Goal: Task Accomplishment & Management: Use online tool/utility

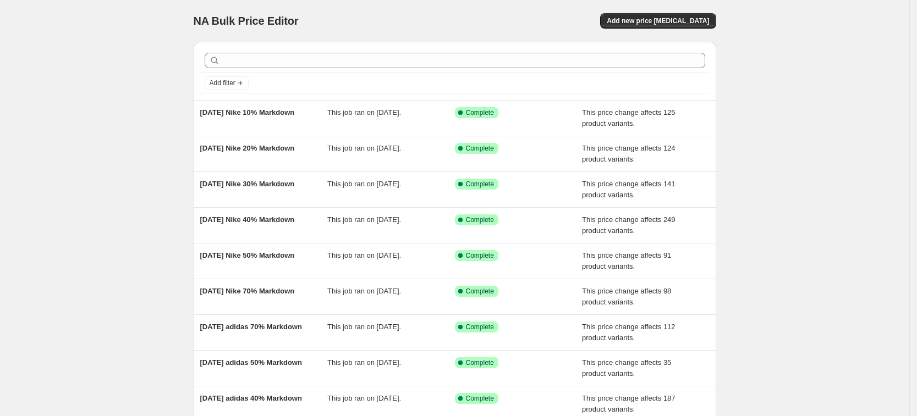
click at [125, 142] on div "NA Bulk Price Editor. This page is ready NA Bulk Price Editor Add new price [ME…" at bounding box center [454, 283] width 909 height 566
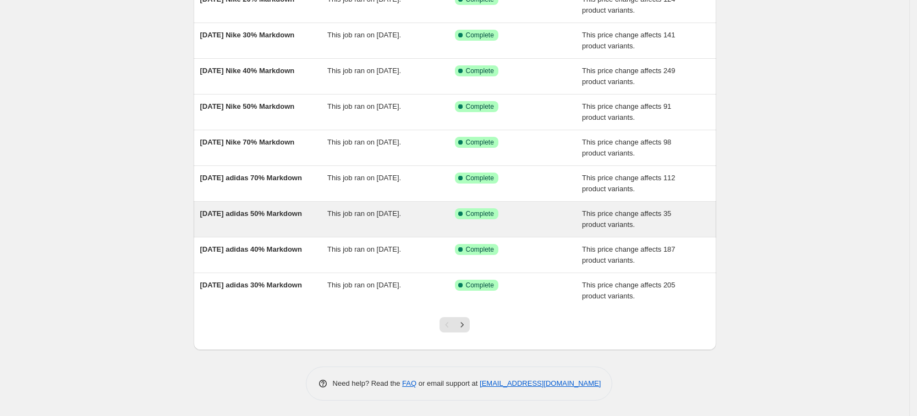
scroll to position [150, 0]
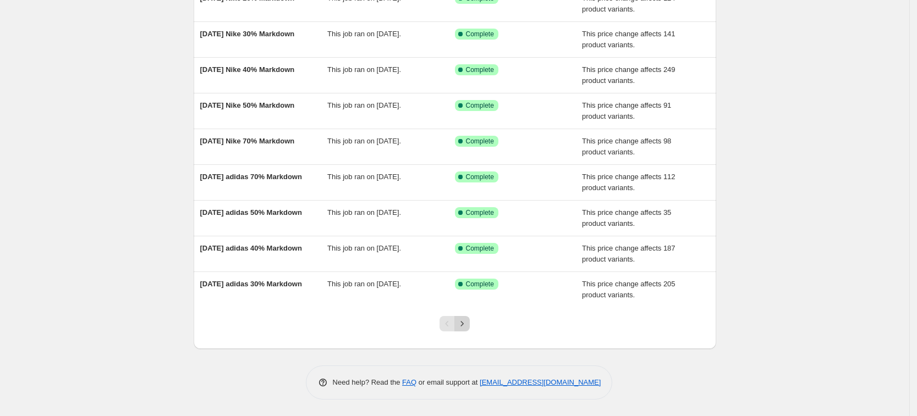
click at [467, 326] on icon "Next" at bounding box center [461, 323] width 11 height 11
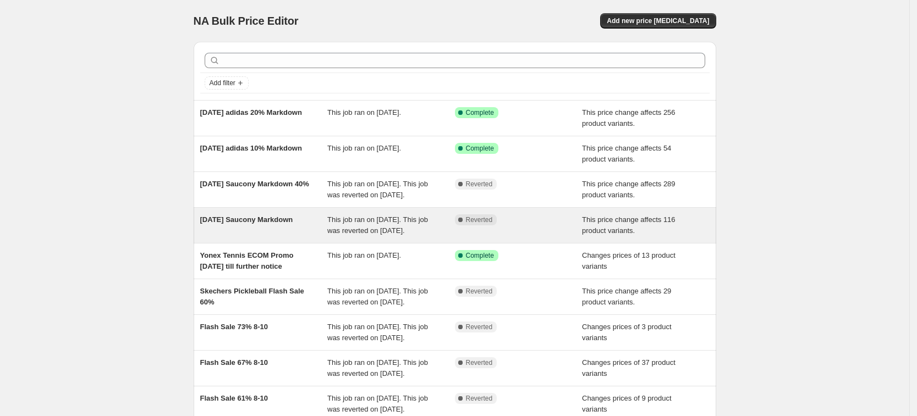
click at [256, 236] on div "[DATE] Saucony Markdown" at bounding box center [264, 225] width 128 height 22
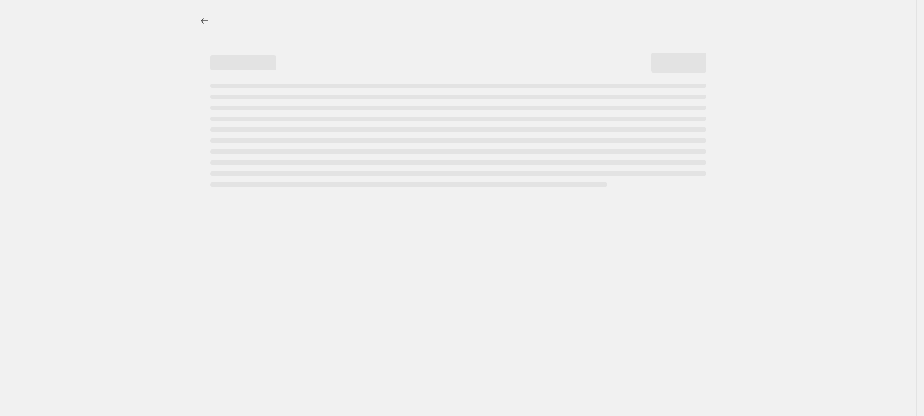
select select "pcap"
select select "no_change"
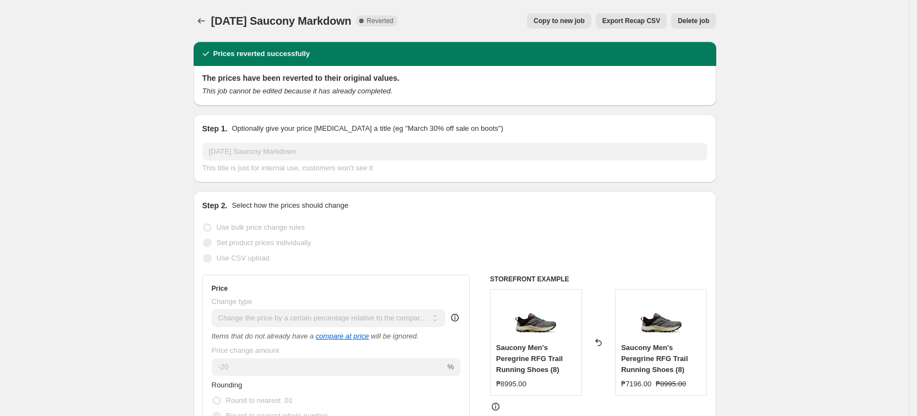
click at [566, 17] on span "Copy to new job" at bounding box center [558, 20] width 51 height 9
select select "pcap"
select select "no_change"
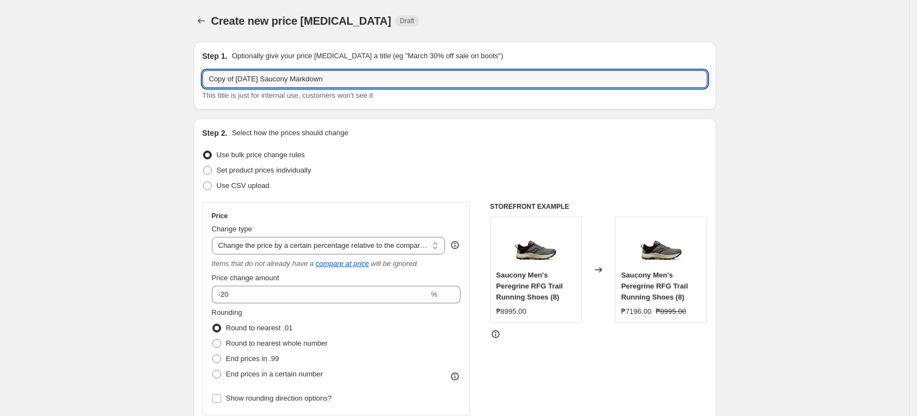
drag, startPoint x: 240, startPoint y: 81, endPoint x: -105, endPoint y: 48, distance: 346.4
click at [0, 48] on html "Home Settings Plans Skip to content Create new price [MEDICAL_DATA]. This page …" at bounding box center [458, 208] width 917 height 416
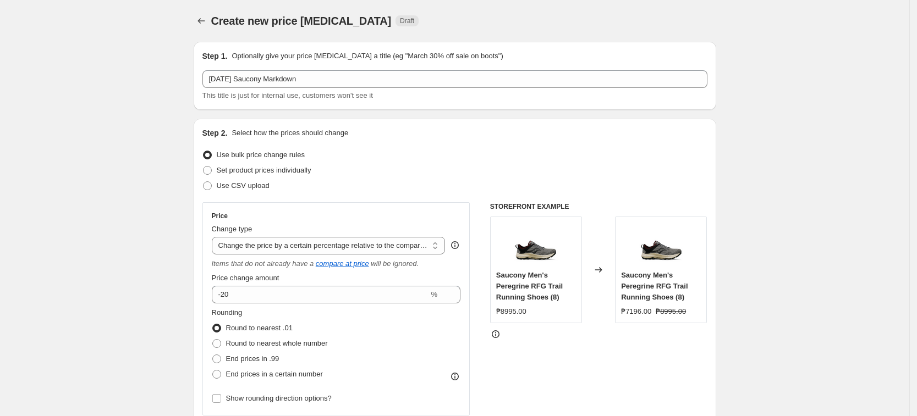
click at [498, 156] on div "Use bulk price change rules" at bounding box center [454, 154] width 505 height 15
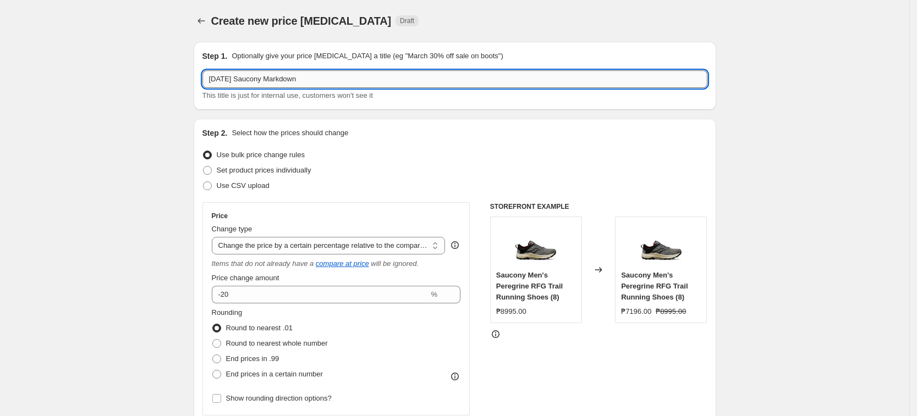
click at [234, 82] on input "[DATE] Saucony Markdown" at bounding box center [454, 79] width 505 height 18
type input "[DATE] 20% Saucony Markdown"
click at [448, 161] on div "Use bulk price change rules" at bounding box center [454, 154] width 505 height 15
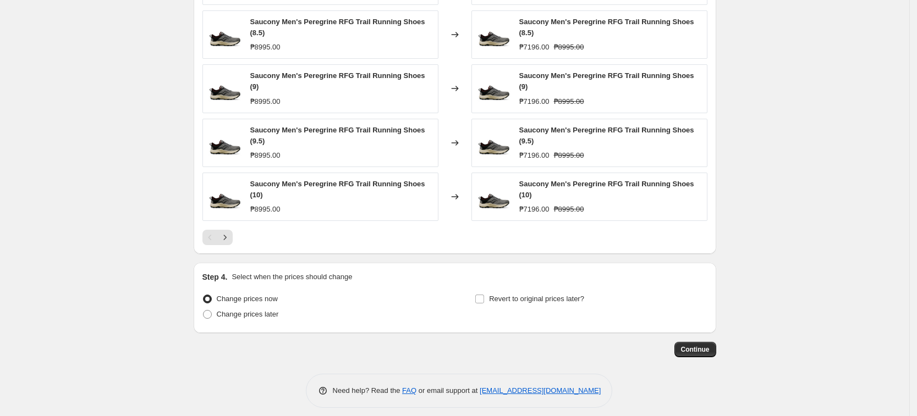
scroll to position [742, 0]
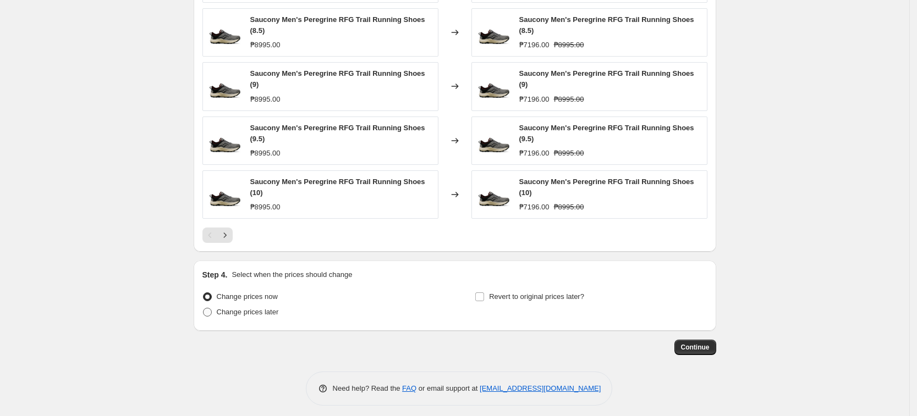
click at [259, 313] on label "Change prices later" at bounding box center [240, 312] width 76 height 15
click at [203, 309] on input "Change prices later" at bounding box center [203, 308] width 1 height 1
radio input "true"
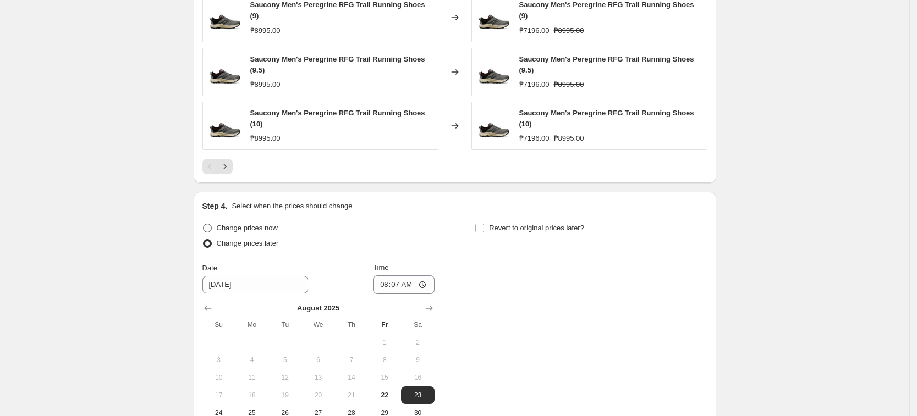
click at [269, 221] on label "Change prices now" at bounding box center [239, 228] width 75 height 15
click at [203, 224] on input "Change prices now" at bounding box center [203, 224] width 1 height 1
radio input "true"
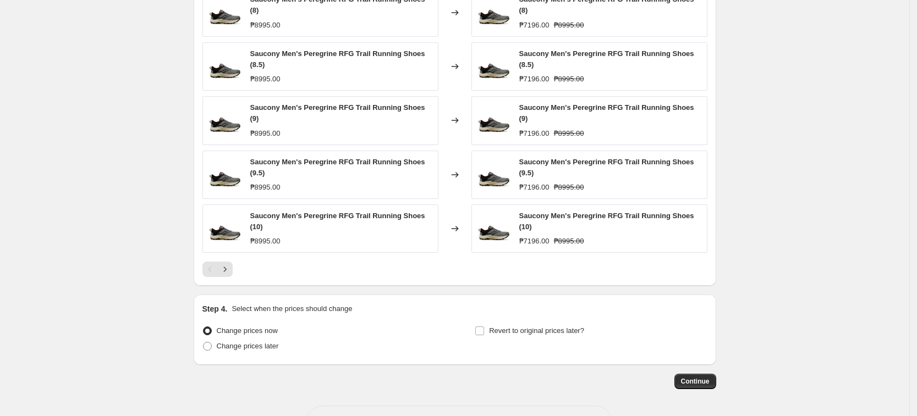
scroll to position [674, 0]
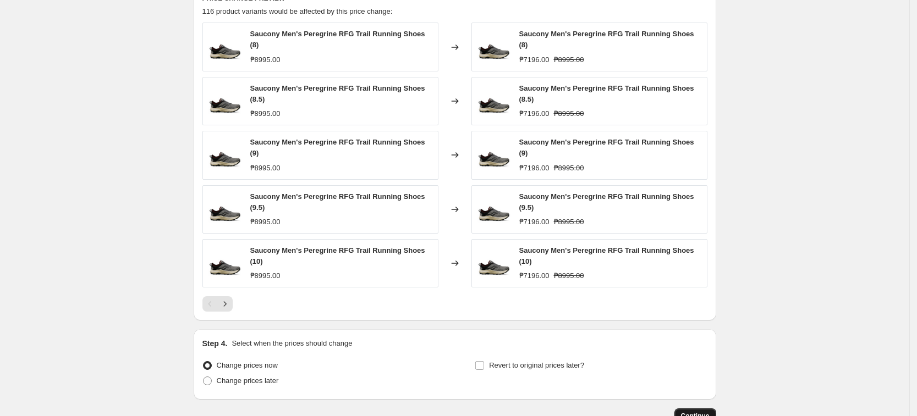
click at [709, 412] on span "Continue" at bounding box center [695, 416] width 29 height 9
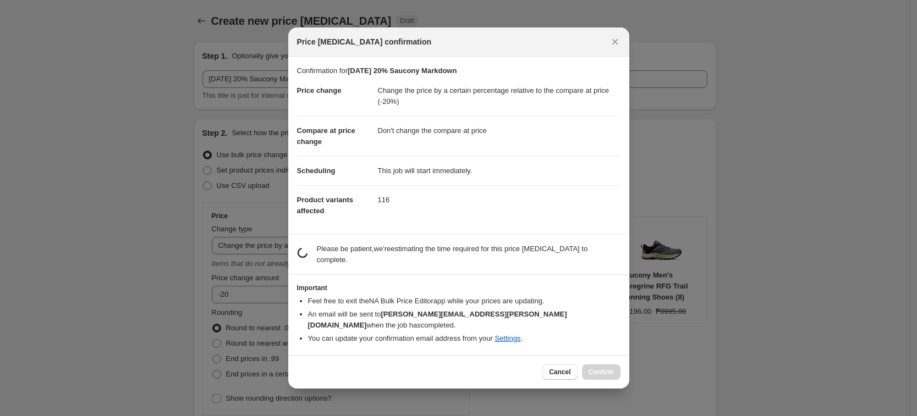
scroll to position [0, 0]
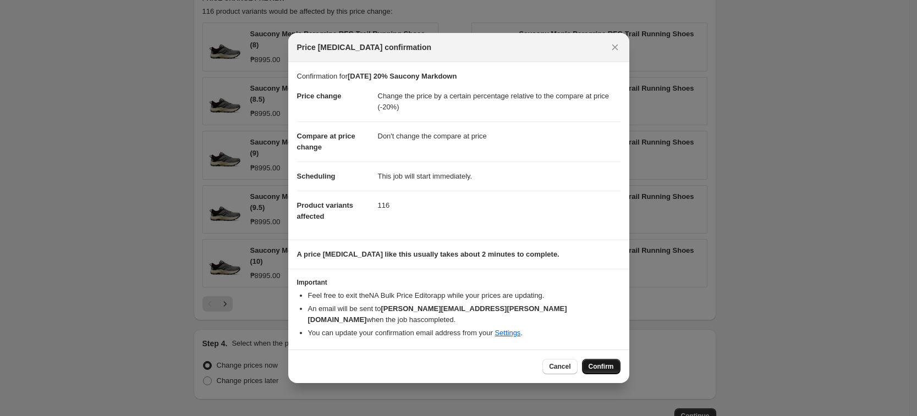
click at [605, 364] on span "Confirm" at bounding box center [600, 366] width 25 height 9
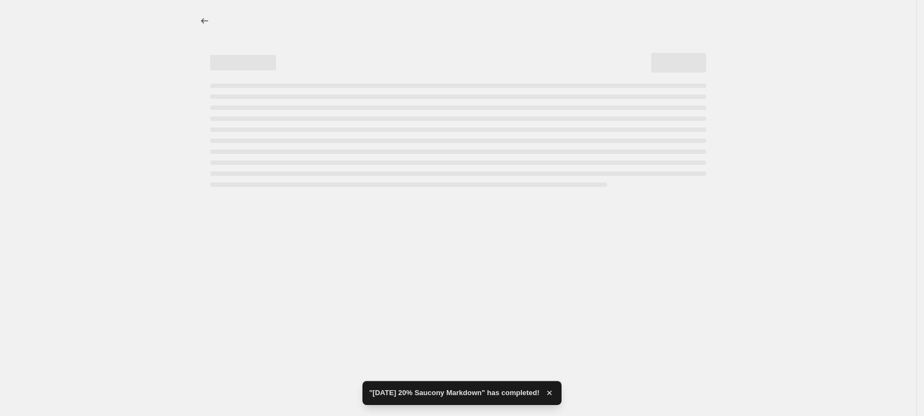
select select "pcap"
select select "no_change"
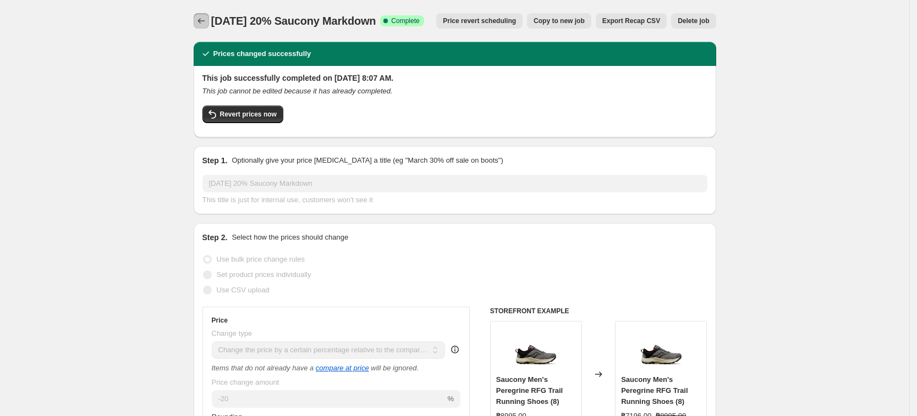
click at [207, 24] on icon "Price change jobs" at bounding box center [201, 20] width 11 height 11
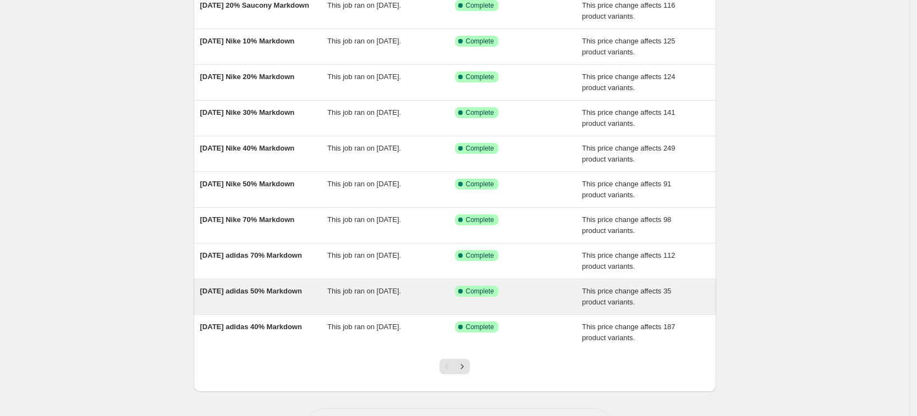
scroll to position [150, 0]
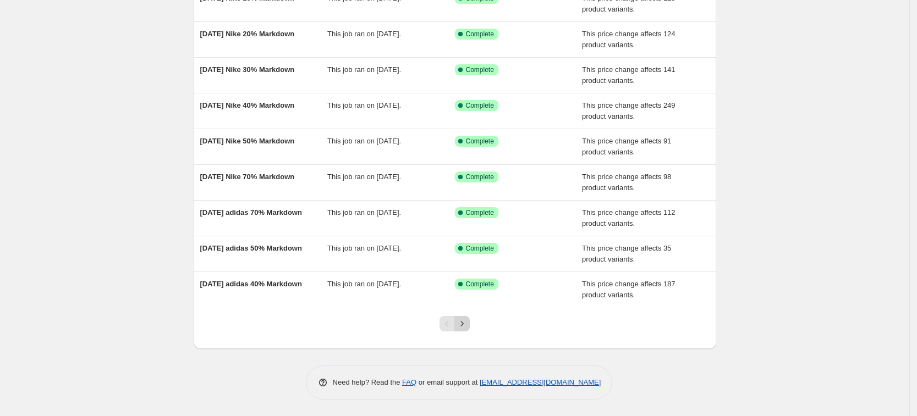
click at [467, 328] on icon "Next" at bounding box center [461, 323] width 11 height 11
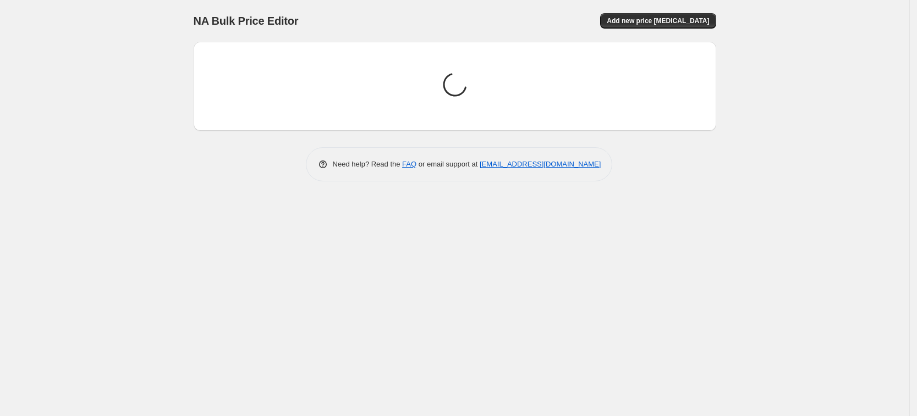
scroll to position [0, 0]
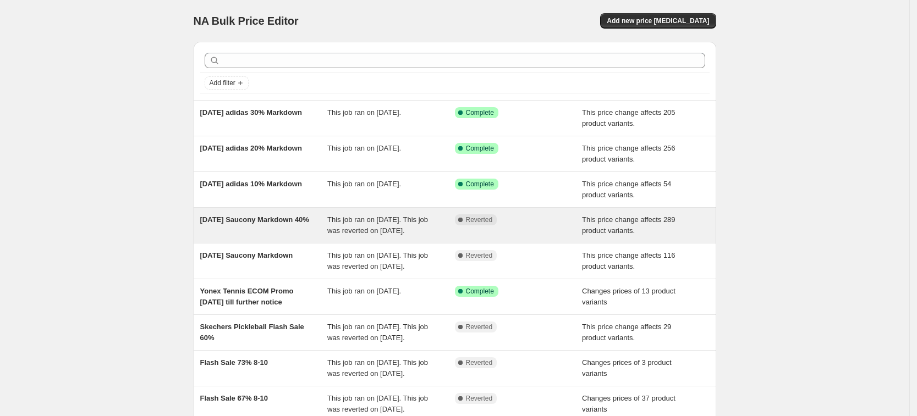
click at [258, 228] on div "[DATE] Saucony Markdown 40%" at bounding box center [264, 225] width 128 height 22
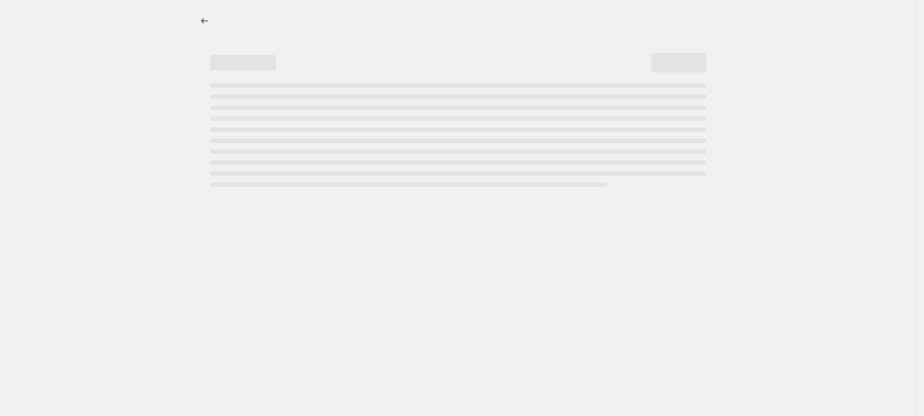
select select "pcap"
select select "no_change"
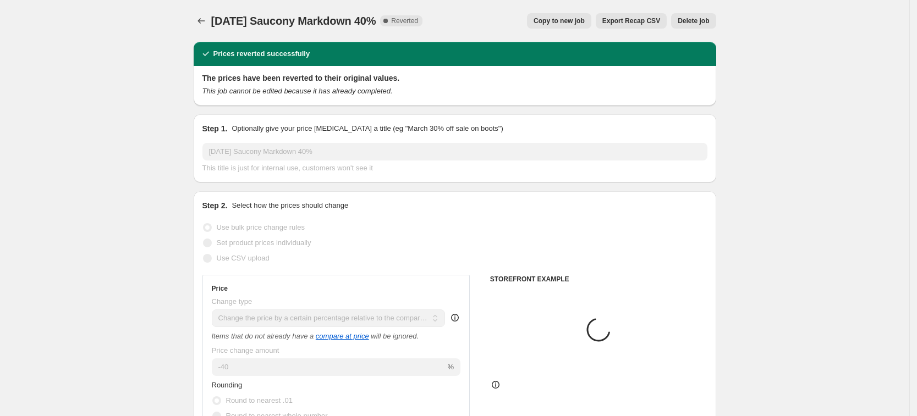
click at [571, 19] on span "Copy to new job" at bounding box center [558, 20] width 51 height 9
select select "pcap"
select select "no_change"
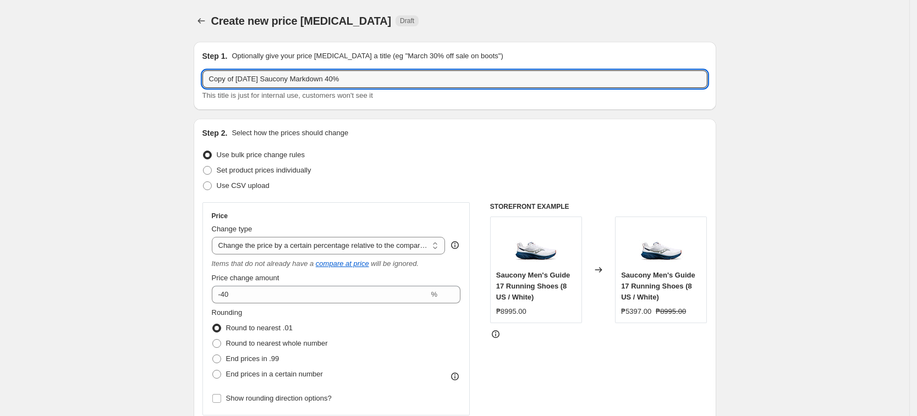
drag, startPoint x: 237, startPoint y: 76, endPoint x: -244, endPoint y: 45, distance: 482.3
click at [0, 45] on html "Home Settings Plans Skip to content Create new price [MEDICAL_DATA]. This page …" at bounding box center [458, 208] width 917 height 416
click at [232, 84] on input "[DATE] Saucony Markdown 40%" at bounding box center [454, 79] width 505 height 18
type input "[DATE] Saucony Markdown 40%"
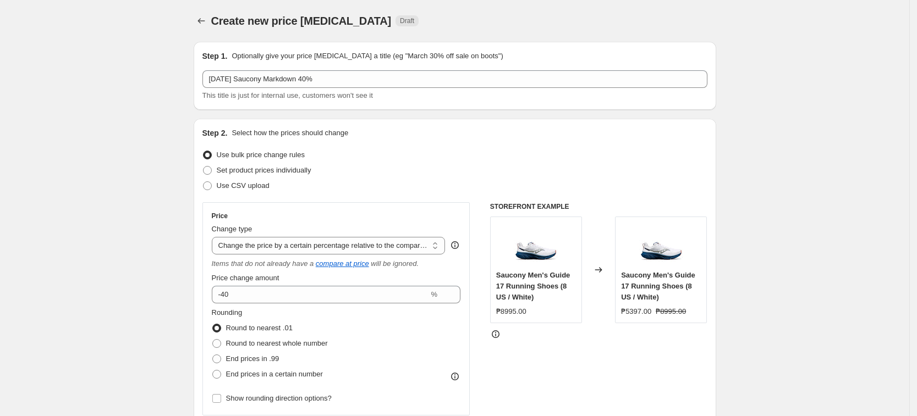
scroll to position [749, 0]
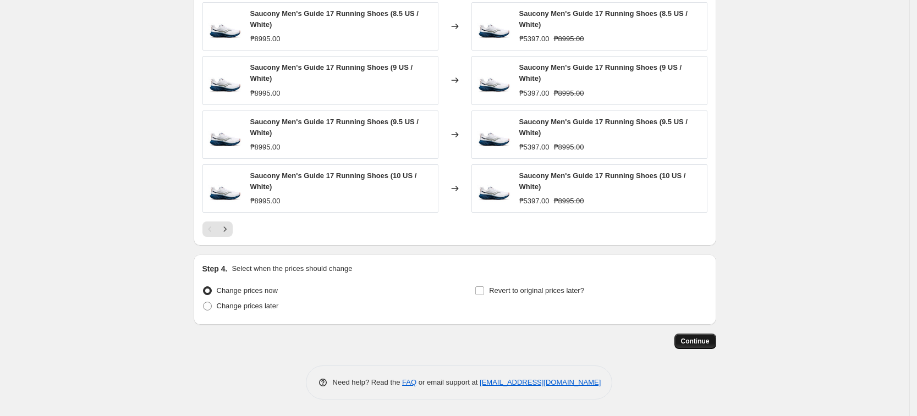
click at [705, 340] on span "Continue" at bounding box center [695, 341] width 29 height 9
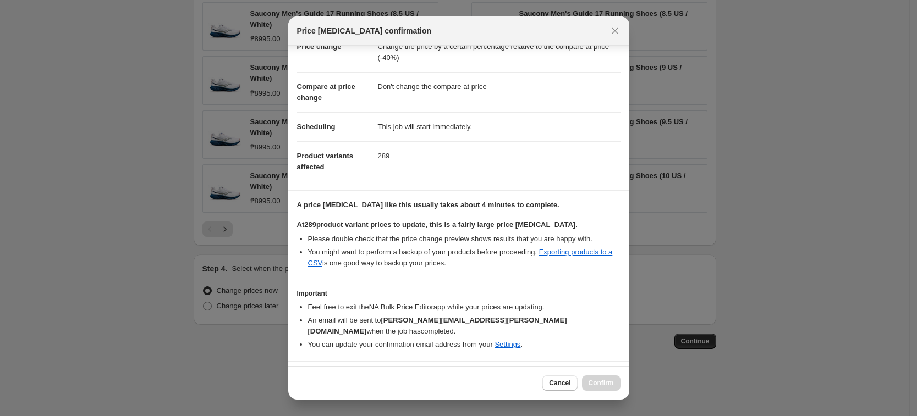
scroll to position [51, 0]
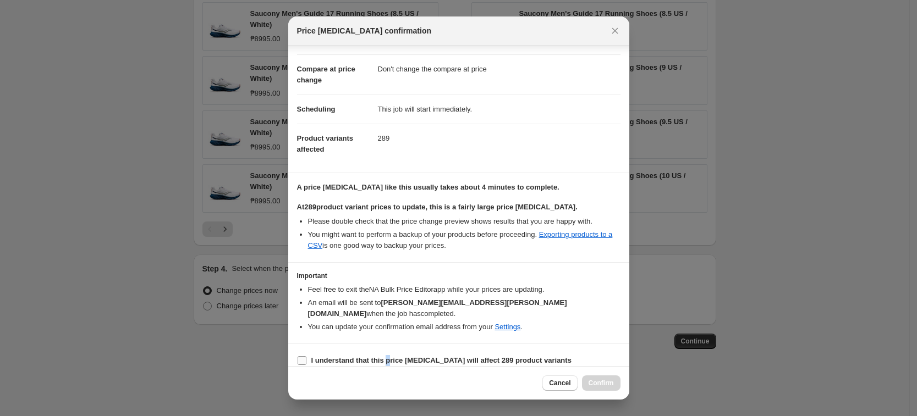
click at [388, 356] on b "I understand that this price [MEDICAL_DATA] will affect 289 product variants" at bounding box center [441, 360] width 260 height 8
click at [423, 356] on b "I understand that this price [MEDICAL_DATA] will affect 289 product variants" at bounding box center [441, 360] width 260 height 8
click at [306, 356] on input "I understand that this price [MEDICAL_DATA] will affect 289 product variants" at bounding box center [302, 360] width 9 height 9
checkbox input "true"
click at [607, 376] on button "Confirm" at bounding box center [601, 383] width 38 height 15
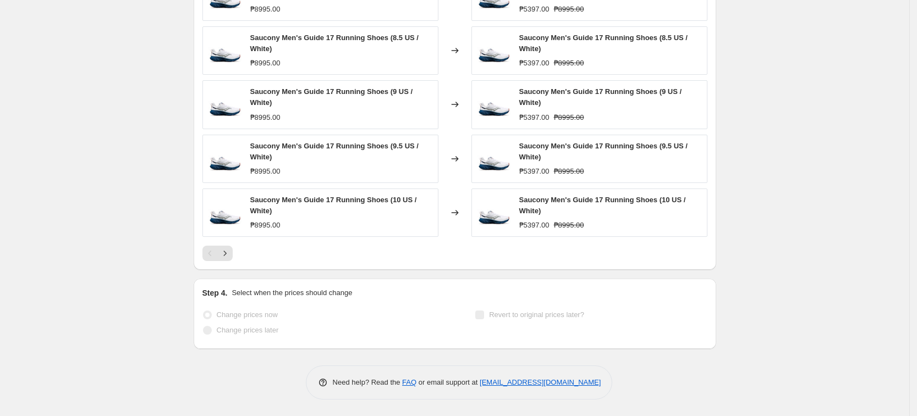
scroll to position [804, 0]
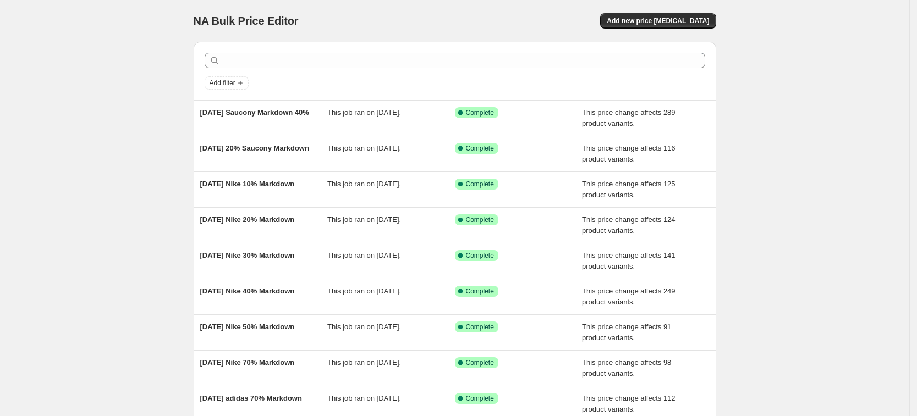
click at [157, 153] on div "NA Bulk Price Editor. This page is ready NA Bulk Price Editor Add new price [ME…" at bounding box center [454, 283] width 909 height 566
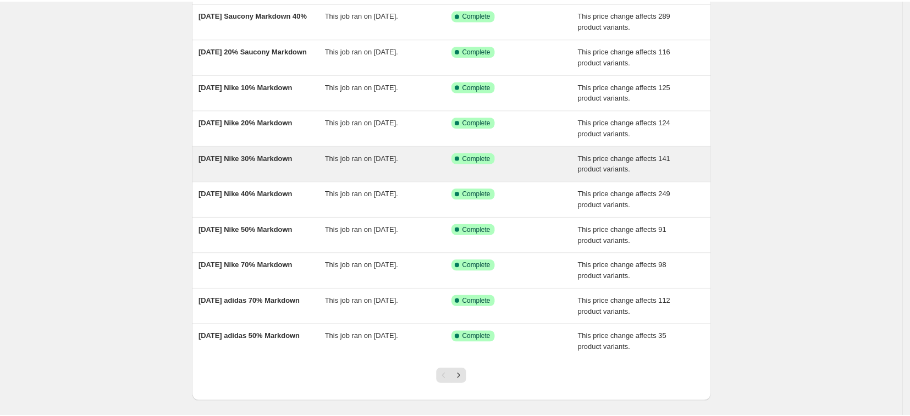
scroll to position [150, 0]
